Goal: Transaction & Acquisition: Purchase product/service

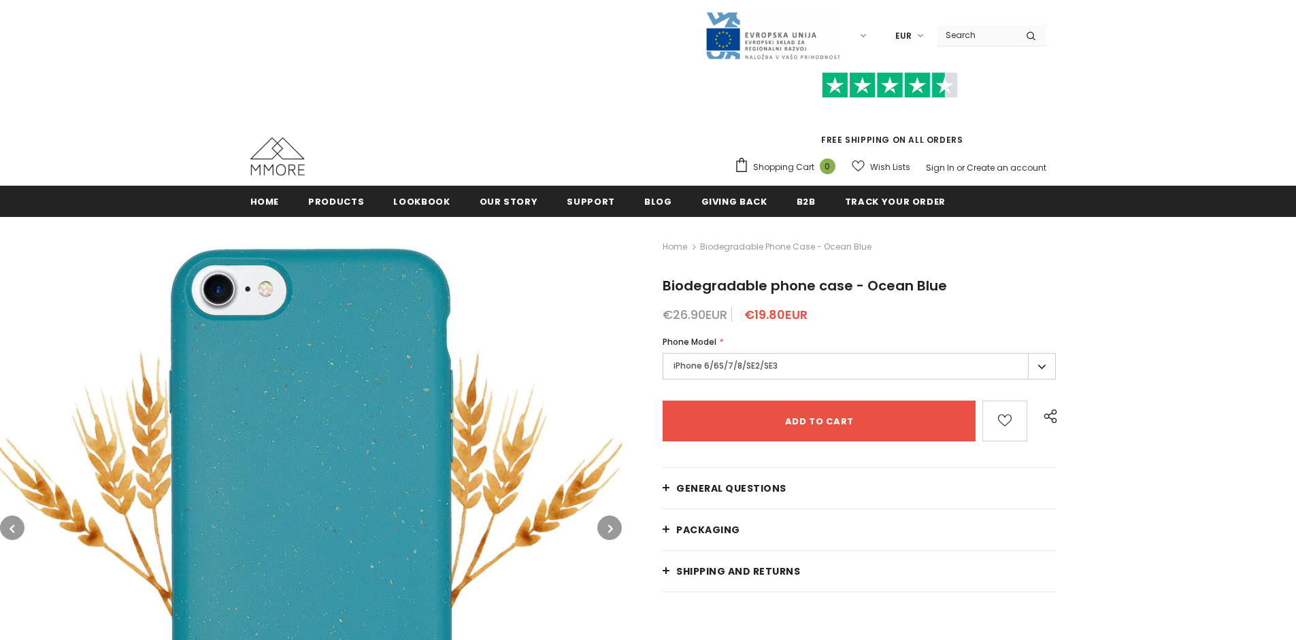
type input "Add to cart"
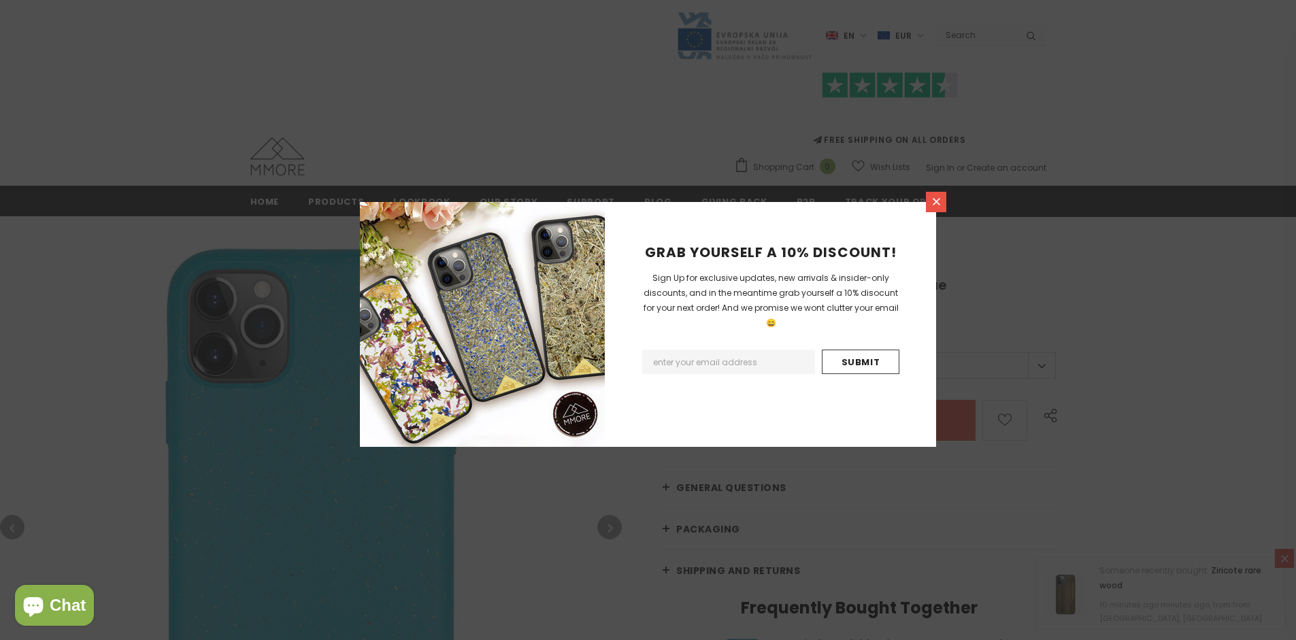
click at [936, 201] on icon at bounding box center [936, 201] width 7 height 7
